Goal: Information Seeking & Learning: Find specific fact

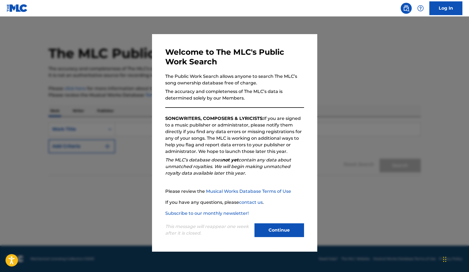
click at [265, 230] on button "Continue" at bounding box center [279, 231] width 50 height 14
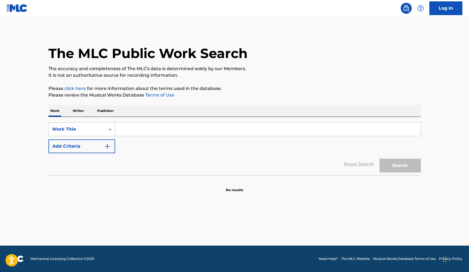
click at [123, 128] on input "Search Form" at bounding box center [267, 129] width 305 height 13
click at [79, 111] on p "Writer" at bounding box center [78, 111] width 15 height 12
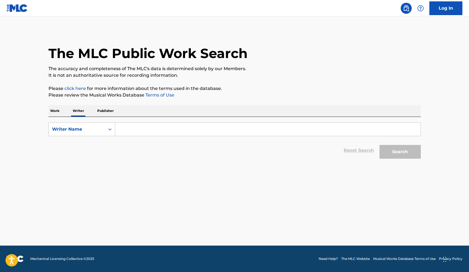
click at [120, 127] on input "Search Form" at bounding box center [267, 129] width 305 height 13
click at [104, 127] on div "Writer Name" at bounding box center [77, 129] width 56 height 10
click at [124, 129] on input "Search Form" at bounding box center [267, 129] width 305 height 13
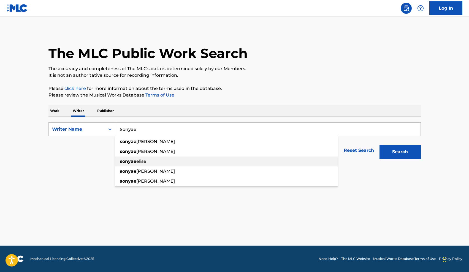
click at [149, 157] on div "[PERSON_NAME]" at bounding box center [226, 162] width 223 height 10
type input "[PERSON_NAME]"
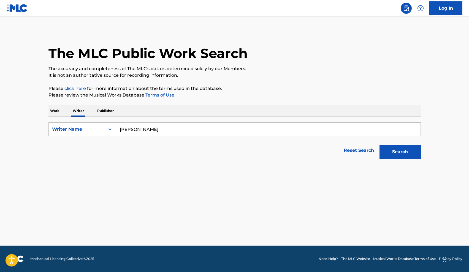
click at [402, 150] on button "Search" at bounding box center [399, 152] width 41 height 14
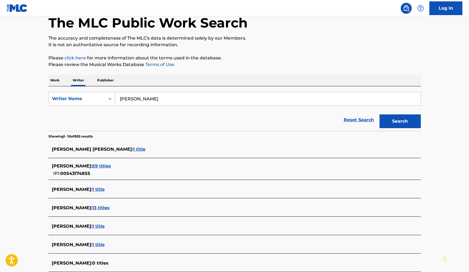
scroll to position [26, 0]
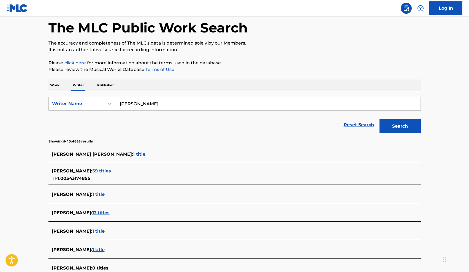
click at [133, 156] on span "1 title" at bounding box center [139, 154] width 12 height 5
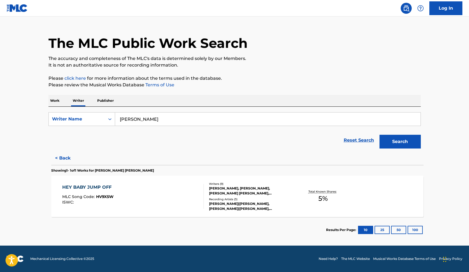
scroll to position [10, 0]
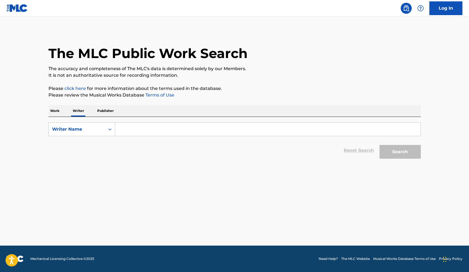
click at [143, 119] on div "SearchWithCriteria2af042ce-84bc-4874-9f55-ef890cf38b14 Writer Name Reset Search…" at bounding box center [234, 139] width 372 height 45
click at [144, 131] on input "Search Form" at bounding box center [267, 129] width 305 height 13
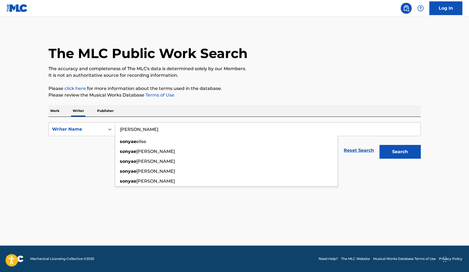
drag, startPoint x: 144, startPoint y: 131, endPoint x: 125, endPoint y: 142, distance: 21.7
click at [125, 142] on strong "sonyae" at bounding box center [128, 141] width 17 height 5
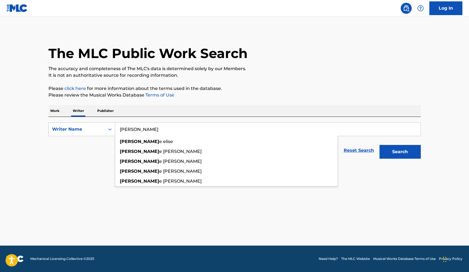
drag, startPoint x: 177, startPoint y: 135, endPoint x: 173, endPoint y: 132, distance: 5.3
click at [173, 132] on input "[PERSON_NAME]" at bounding box center [267, 129] width 305 height 13
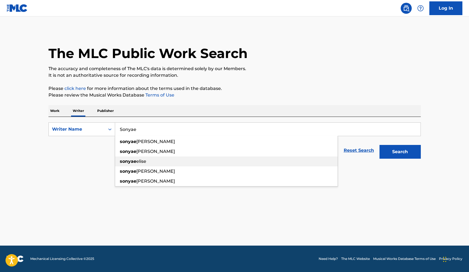
click at [146, 158] on div "[PERSON_NAME]" at bounding box center [226, 162] width 223 height 10
type input "[PERSON_NAME]"
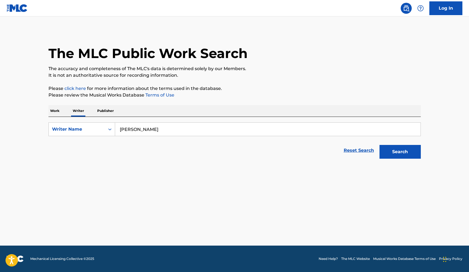
click at [396, 154] on button "Search" at bounding box center [399, 152] width 41 height 14
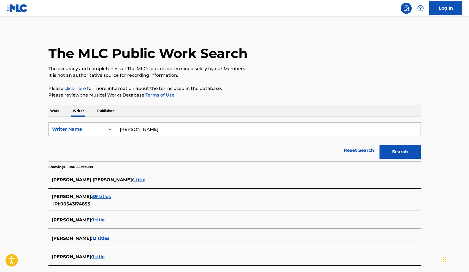
click at [95, 196] on span "59 titles" at bounding box center [101, 196] width 19 height 5
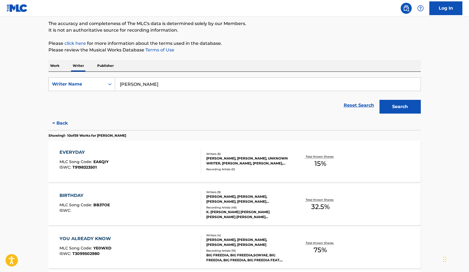
scroll to position [46, 0]
click at [240, 163] on div "NATE FOX, RICHARD COLSON BAKER, UNKNOWN WRITER, RAMI EADEH, JOHN PAUL, SONYAE E…" at bounding box center [247, 161] width 83 height 10
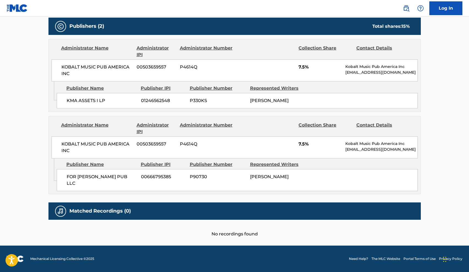
scroll to position [279, 0]
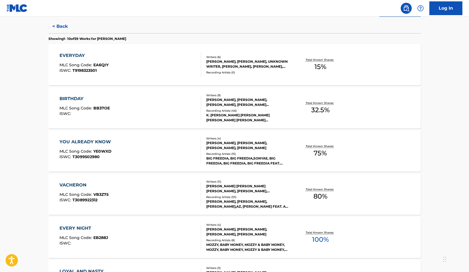
scroll to position [144, 0]
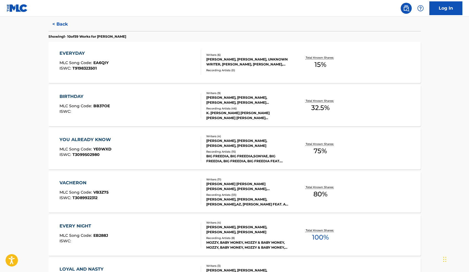
click at [106, 141] on div "YOU ALREADY KNOW" at bounding box center [86, 140] width 54 height 7
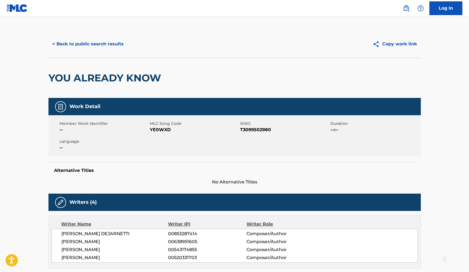
click at [64, 42] on button "< Back to public search results" at bounding box center [87, 44] width 79 height 14
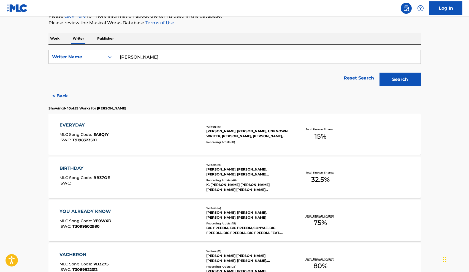
scroll to position [72, 0]
click at [265, 130] on div "NATE FOX, RICHARD COLSON BAKER, UNKNOWN WRITER, RAMI EADEH, JOHN PAUL, SONYAE E…" at bounding box center [247, 134] width 83 height 10
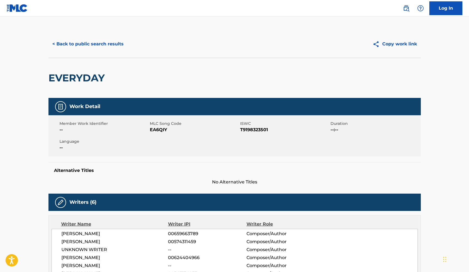
click at [91, 41] on button "< Back to public search results" at bounding box center [87, 44] width 79 height 14
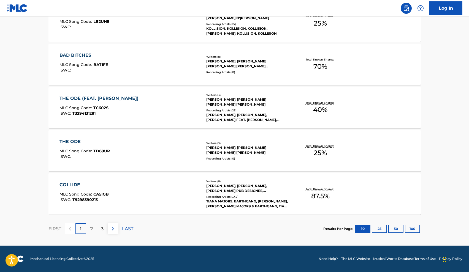
scroll to position [402, 0]
click at [93, 226] on div "2" at bounding box center [91, 229] width 11 height 11
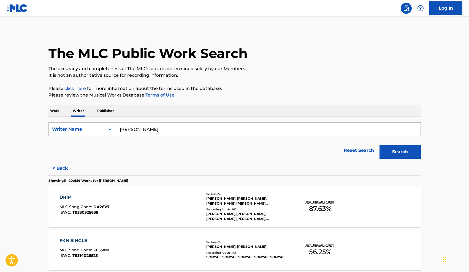
click at [54, 110] on p "Work" at bounding box center [54, 111] width 13 height 12
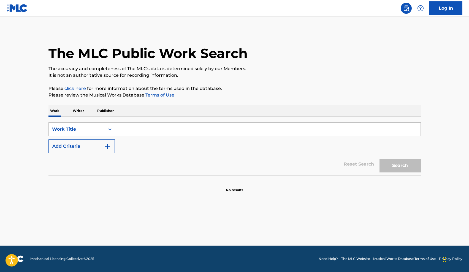
click at [118, 131] on input "Search Form" at bounding box center [267, 129] width 305 height 13
click at [83, 110] on p "Writer" at bounding box center [78, 111] width 15 height 12
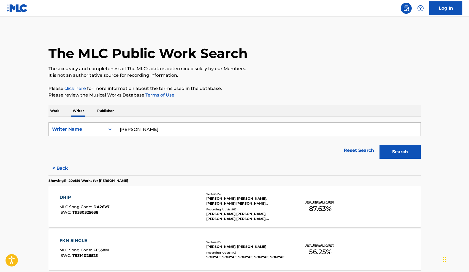
click at [134, 131] on input "[PERSON_NAME]" at bounding box center [267, 129] width 305 height 13
click at [82, 140] on div "Reset Search Search" at bounding box center [234, 151] width 372 height 22
click at [393, 154] on button "Search" at bounding box center [399, 152] width 41 height 14
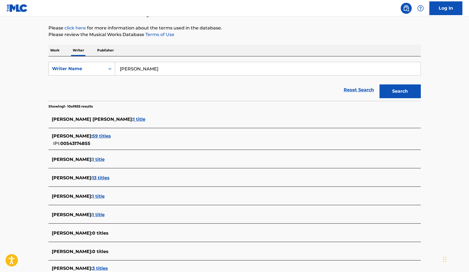
scroll to position [62, 0]
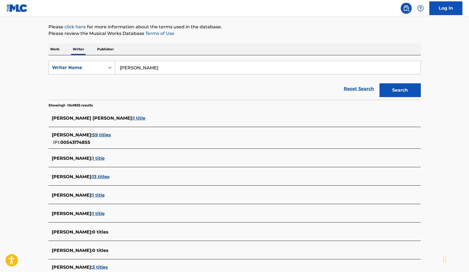
click at [94, 157] on span "1 title" at bounding box center [98, 158] width 12 height 5
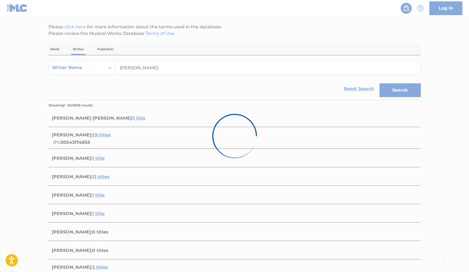
scroll to position [10, 0]
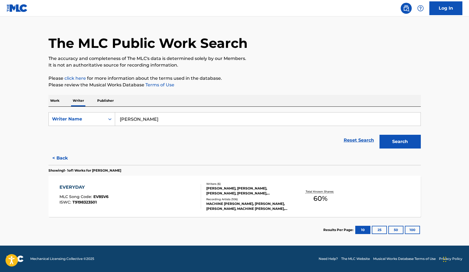
click at [270, 192] on div "JOHN PAUL FLOYD, JOHN SEBASTIAN, SONYAE ELISE, RAMI EADEH, RICHARD COLSON BAKER…" at bounding box center [247, 191] width 83 height 10
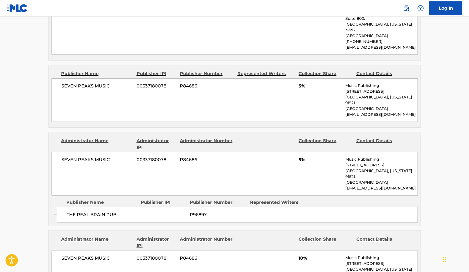
scroll to position [599, 0]
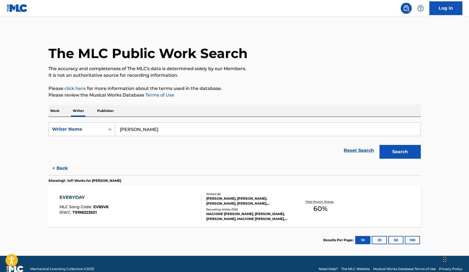
click at [60, 166] on button "< Back" at bounding box center [64, 169] width 33 height 14
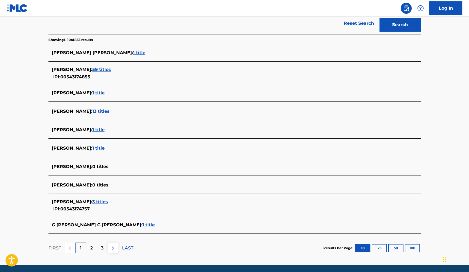
scroll to position [147, 0]
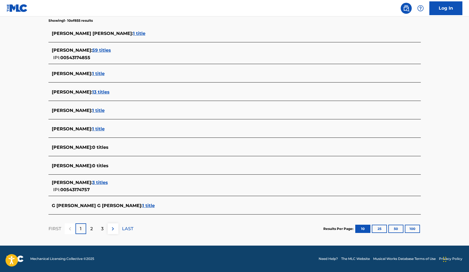
click at [110, 231] on img at bounding box center [113, 229] width 7 height 7
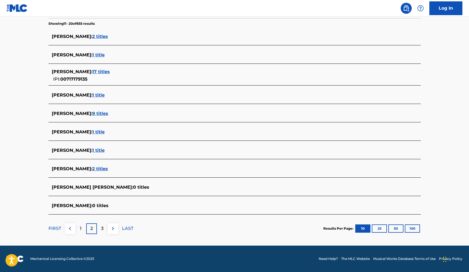
scroll to position [143, 0]
click at [70, 226] on img at bounding box center [70, 229] width 7 height 7
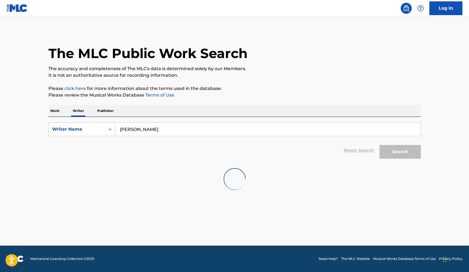
scroll to position [0, 0]
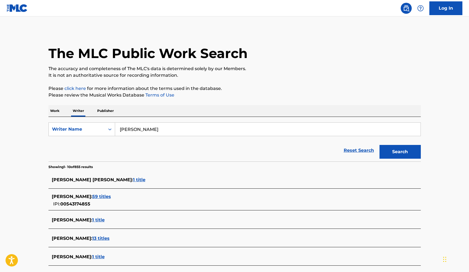
click at [56, 110] on p "Work" at bounding box center [54, 111] width 13 height 12
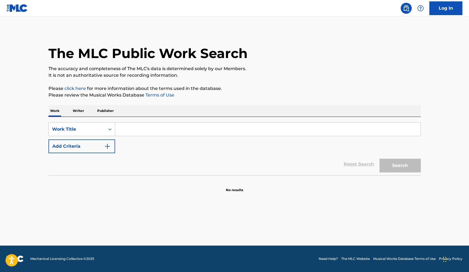
click at [124, 128] on input "Search Form" at bounding box center [267, 129] width 305 height 13
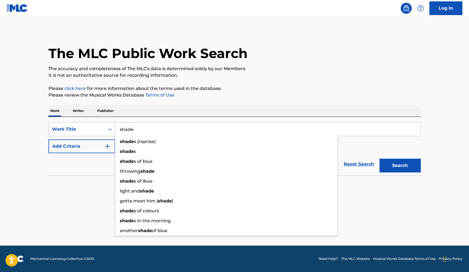
type input "shade"
click at [86, 161] on div "Reset Search Search" at bounding box center [234, 164] width 372 height 22
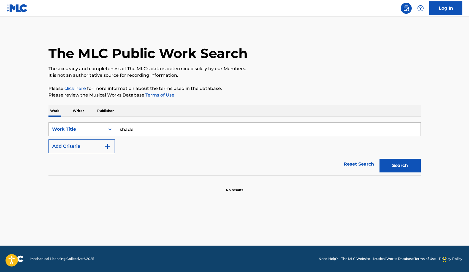
click at [105, 145] on img "Search Form" at bounding box center [107, 146] width 7 height 7
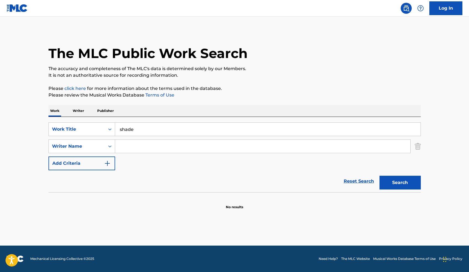
click at [132, 145] on input "Search Form" at bounding box center [262, 146] width 295 height 13
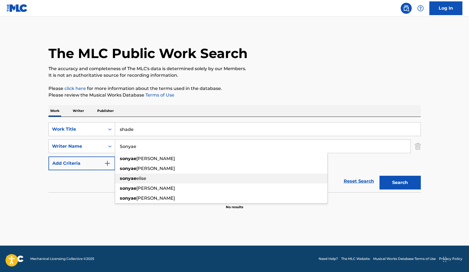
click at [125, 178] on strong "sonyae" at bounding box center [128, 178] width 17 height 5
type input "[PERSON_NAME]"
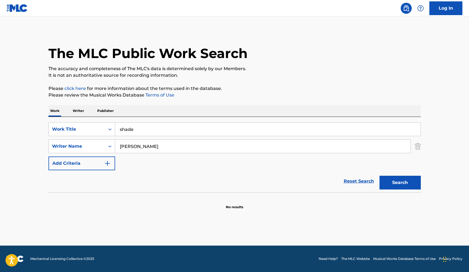
click at [413, 181] on button "Search" at bounding box center [399, 183] width 41 height 14
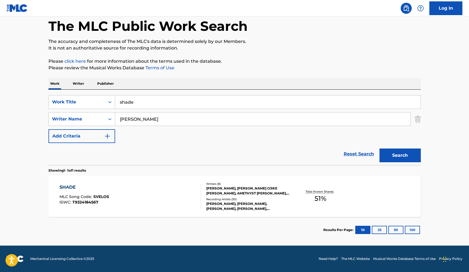
scroll to position [27, 0]
click at [251, 198] on div "Recording Artists ( 30 )" at bounding box center [247, 199] width 83 height 4
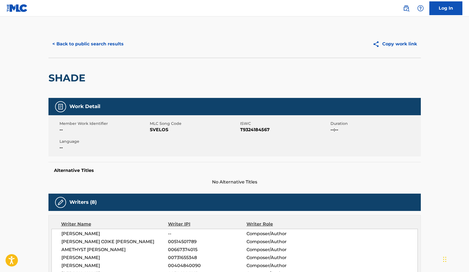
click at [107, 45] on button "< Back to public search results" at bounding box center [87, 44] width 79 height 14
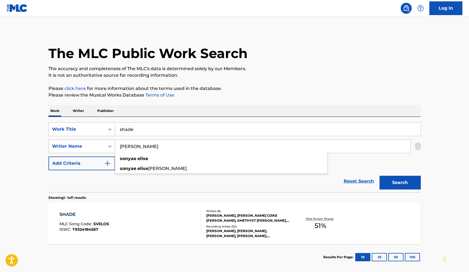
drag, startPoint x: 158, startPoint y: 147, endPoint x: 90, endPoint y: 141, distance: 68.6
click at [90, 141] on div "SearchWithCriteria20ef7137-9850-4fde-bae0-e5d75ac0ea03 Writer Name sonyae elise…" at bounding box center [234, 147] width 372 height 14
type input "princess goat"
click at [400, 183] on button "Search" at bounding box center [399, 183] width 41 height 14
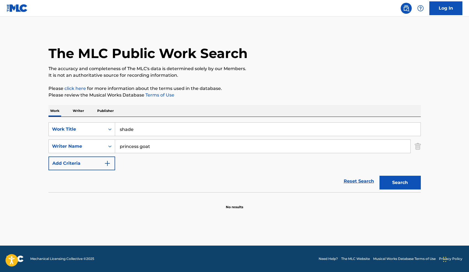
drag, startPoint x: 160, startPoint y: 148, endPoint x: 88, endPoint y: 139, distance: 72.1
click at [88, 139] on div "SearchWithCriteria5d09b595-e3c0-435a-aac3-94facc874bd0 Work Title shade SearchW…" at bounding box center [234, 147] width 372 height 48
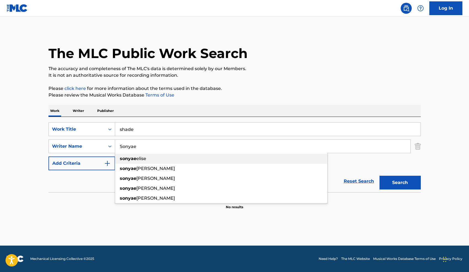
click at [123, 157] on strong "sonyae" at bounding box center [128, 158] width 17 height 5
type input "[PERSON_NAME]"
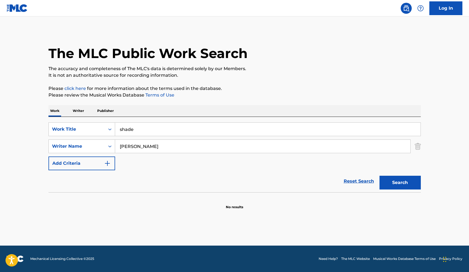
drag, startPoint x: 141, startPoint y: 130, endPoint x: 85, endPoint y: 116, distance: 58.2
click at [85, 116] on div "Work Writer Publisher SearchWithCriteria5d09b595-e3c0-435a-aac3-94facc874bd0 Wo…" at bounding box center [234, 157] width 372 height 105
click at [397, 183] on button "Search" at bounding box center [399, 183] width 41 height 14
drag, startPoint x: 154, startPoint y: 131, endPoint x: 101, endPoint y: 124, distance: 53.3
click at [102, 125] on div "SearchWithCriteria5d09b595-e3c0-435a-aac3-94facc874bd0 Work Title princess goat…" at bounding box center [234, 130] width 372 height 14
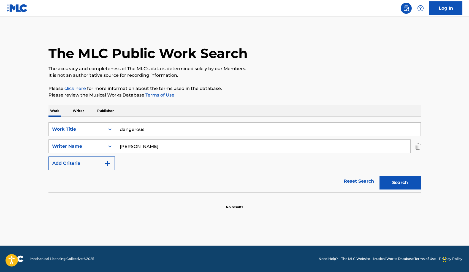
click at [400, 184] on button "Search" at bounding box center [399, 183] width 41 height 14
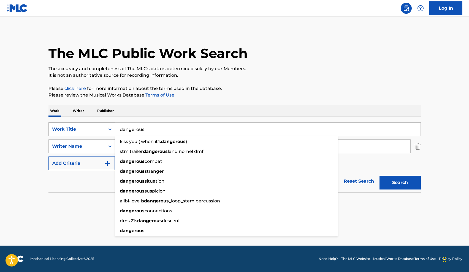
drag, startPoint x: 148, startPoint y: 128, endPoint x: 107, endPoint y: 124, distance: 41.7
click at [107, 124] on div "SearchWithCriteria5d09b595-e3c0-435a-aac3-94facc874bd0 Work Title dangerous kis…" at bounding box center [234, 130] width 372 height 14
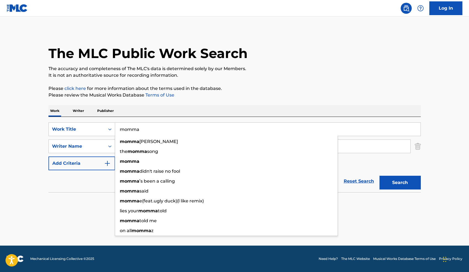
type input "momma"
click at [395, 187] on button "Search" at bounding box center [399, 183] width 41 height 14
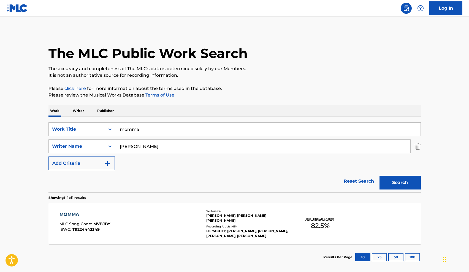
click at [269, 224] on div "Writers ( 3 ) SONYAE ELISE, MILES PARKS MCCOLLUM, BENJAMIN JOSEPH WORKMAN Recor…" at bounding box center [245, 223] width 88 height 29
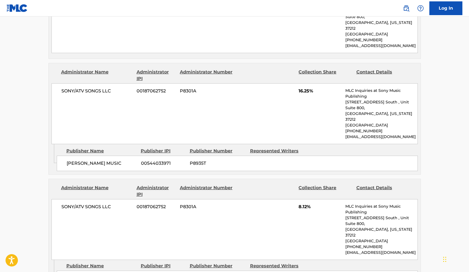
scroll to position [557, 0]
click at [84, 64] on div "Administrator Name Administrator IPI Administrator Number Collection Share Cont…" at bounding box center [234, 120] width 372 height 112
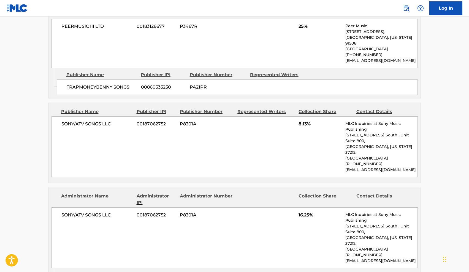
scroll to position [353, 0]
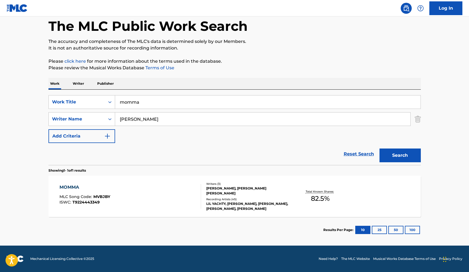
scroll to position [27, 0]
drag, startPoint x: 145, startPoint y: 100, endPoint x: 112, endPoint y: 95, distance: 33.0
click at [112, 95] on div "SearchWithCriteria5d09b595-e3c0-435a-aac3-94facc874bd0 Work Title momma SearchW…" at bounding box center [234, 127] width 372 height 75
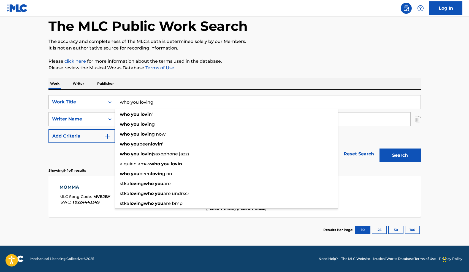
drag, startPoint x: 112, startPoint y: 94, endPoint x: 130, endPoint y: 111, distance: 25.1
click at [130, 111] on div "who you lovin '" at bounding box center [226, 115] width 223 height 10
type input "who you lovin"
click at [397, 154] on button "Search" at bounding box center [399, 156] width 41 height 14
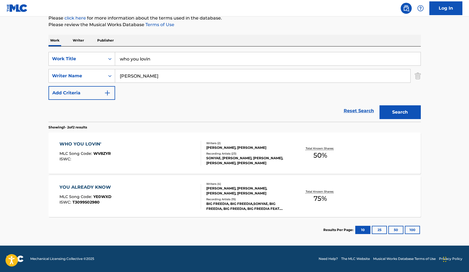
scroll to position [71, 0]
click at [196, 153] on div at bounding box center [198, 153] width 4 height 25
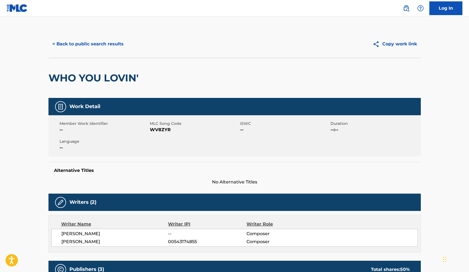
click at [102, 40] on button "< Back to public search results" at bounding box center [87, 44] width 79 height 14
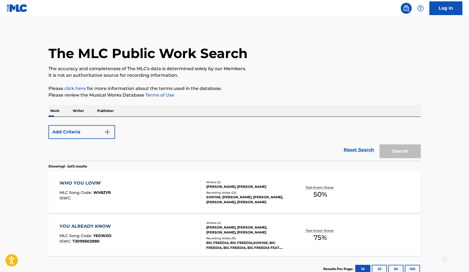
scroll to position [39, 0]
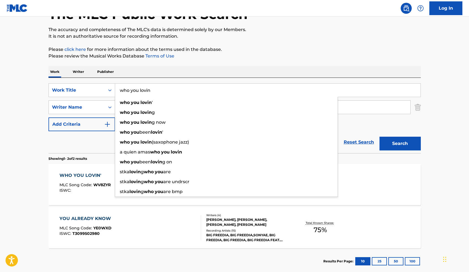
drag, startPoint x: 159, startPoint y: 89, endPoint x: 95, endPoint y: 80, distance: 64.7
click at [95, 80] on div "SearchWithCriteria5d09b595-e3c0-435a-aac3-94facc874bd0 Work Title who you lovin…" at bounding box center [234, 115] width 372 height 75
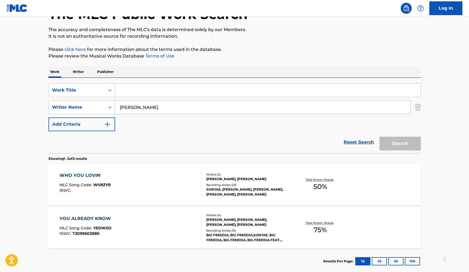
click at [82, 69] on p "Writer" at bounding box center [78, 72] width 15 height 12
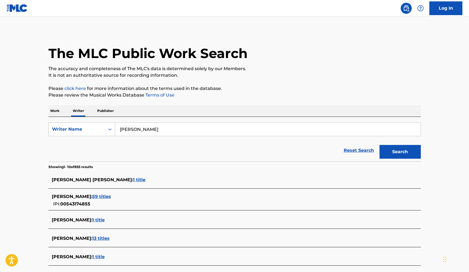
click at [392, 155] on button "Search" at bounding box center [399, 152] width 41 height 14
click at [102, 128] on div "Writer Name" at bounding box center [77, 129] width 56 height 10
click at [88, 138] on div "Writer IPI" at bounding box center [82, 143] width 66 height 14
click at [136, 132] on input "Search Form" at bounding box center [267, 129] width 305 height 13
paste input "00543174855"
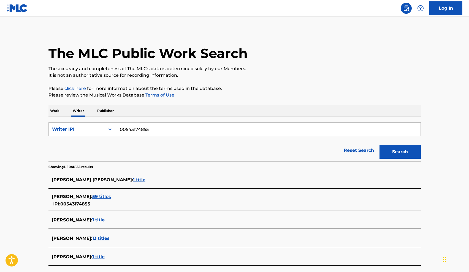
type input "00543174855"
click at [398, 151] on button "Search" at bounding box center [399, 152] width 41 height 14
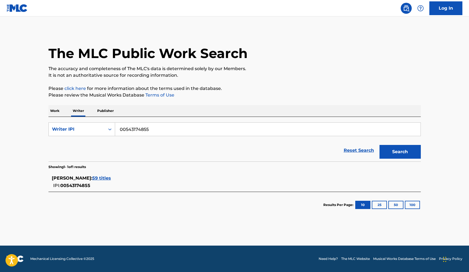
click at [406, 153] on button "Search" at bounding box center [399, 152] width 41 height 14
click at [93, 176] on span "59 titles" at bounding box center [101, 178] width 19 height 5
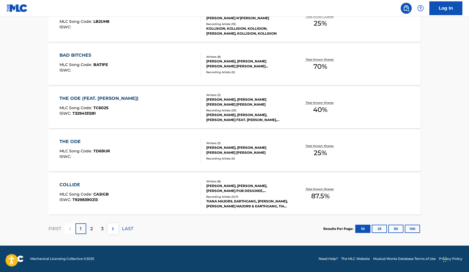
scroll to position [402, 0]
click at [110, 229] on img at bounding box center [113, 229] width 7 height 7
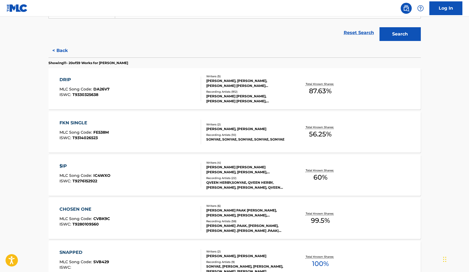
scroll to position [117, 0]
